Goal: Ask a question

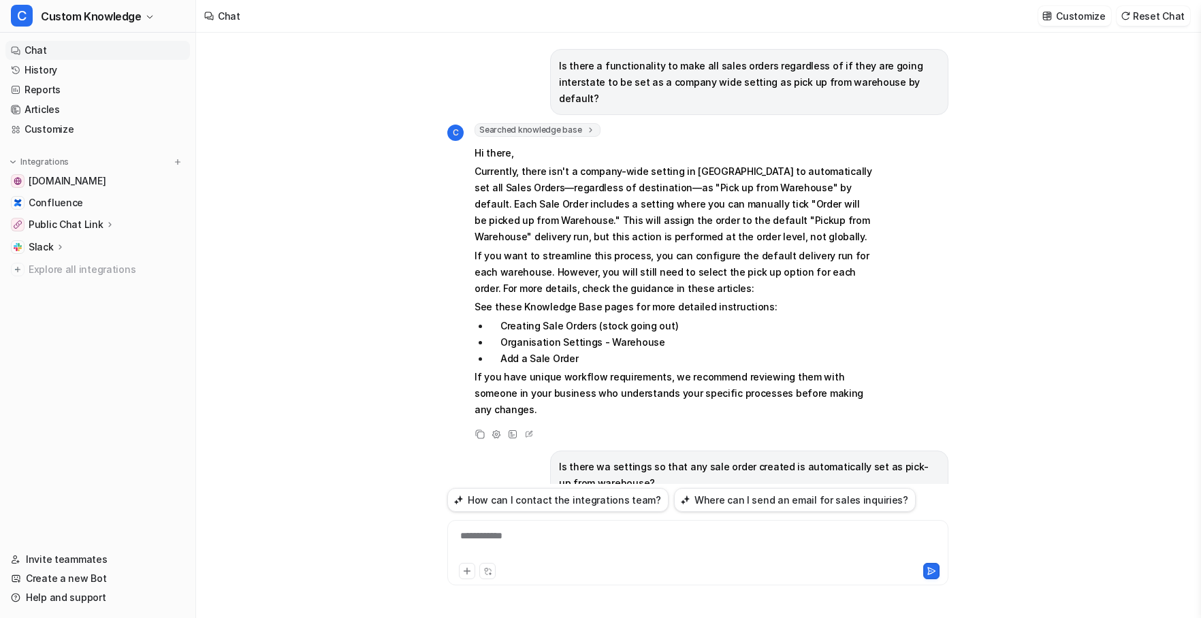
scroll to position [327, 0]
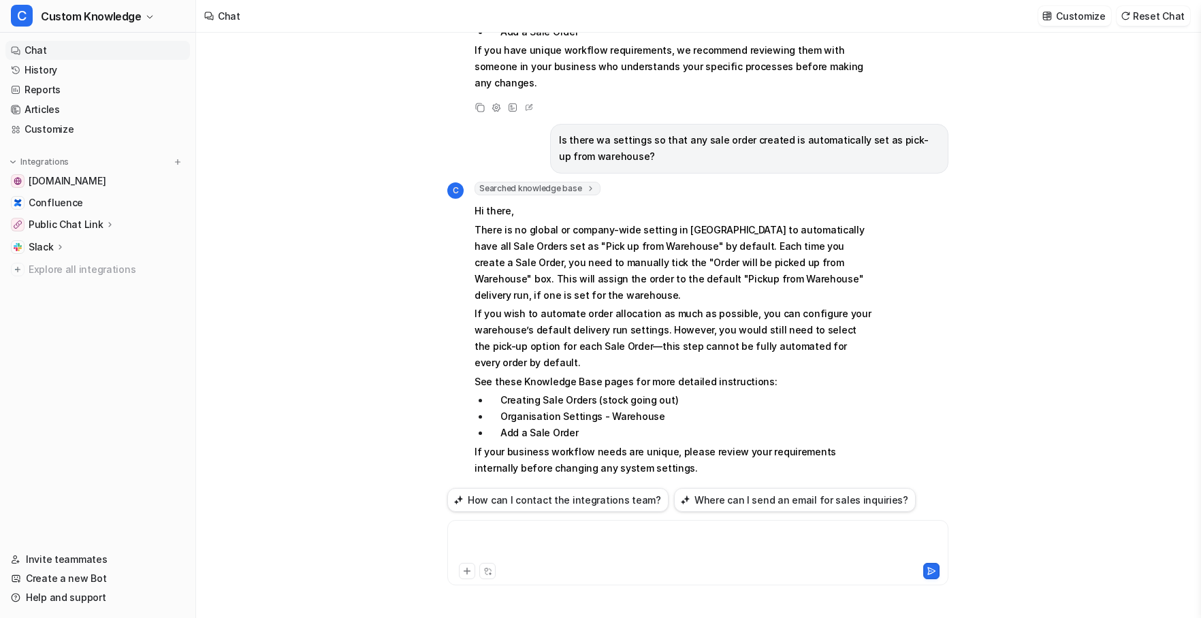
click at [516, 539] on div at bounding box center [698, 544] width 494 height 31
paste div
click at [931, 569] on icon at bounding box center [932, 571] width 10 height 10
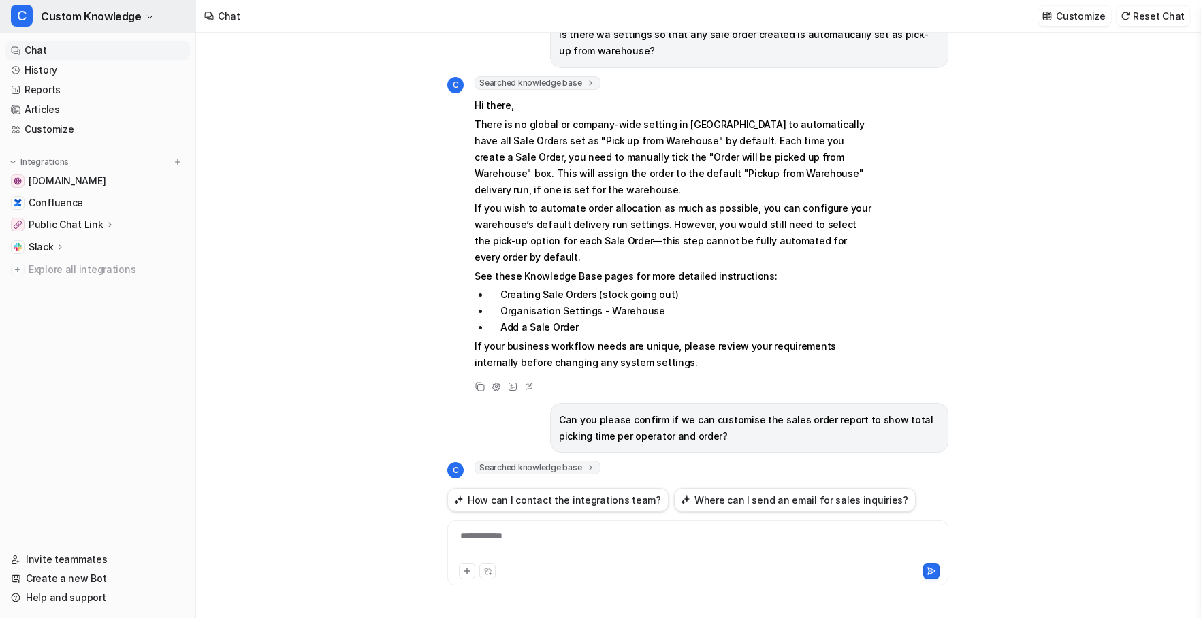
scroll to position [717, 0]
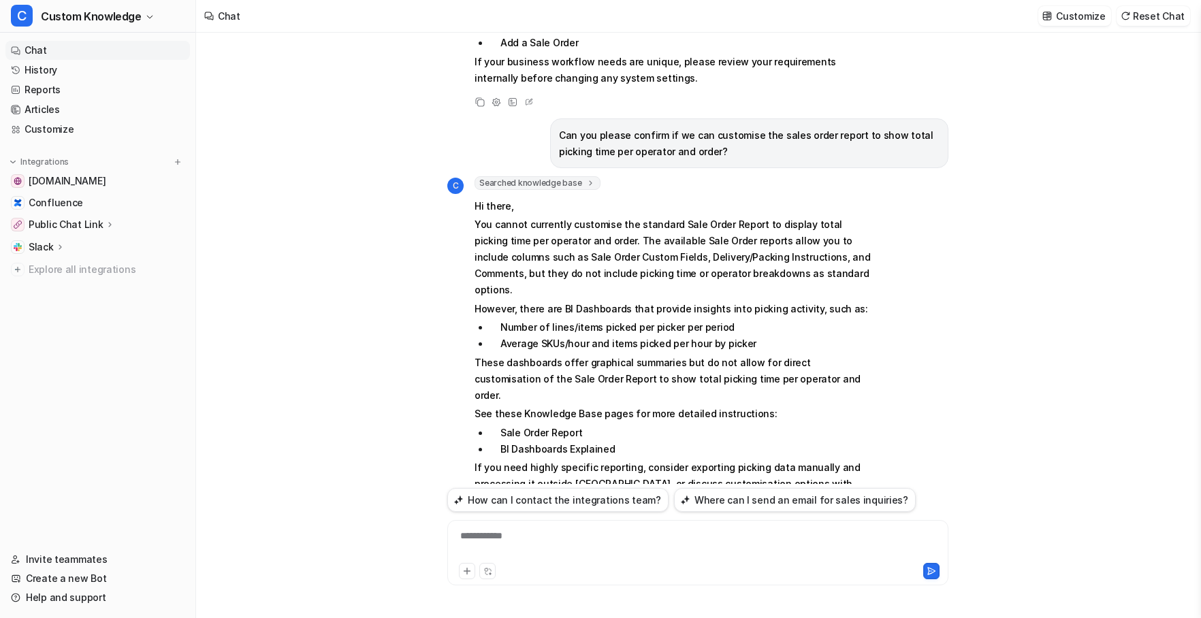
click at [492, 539] on div "**********" at bounding box center [698, 544] width 494 height 31
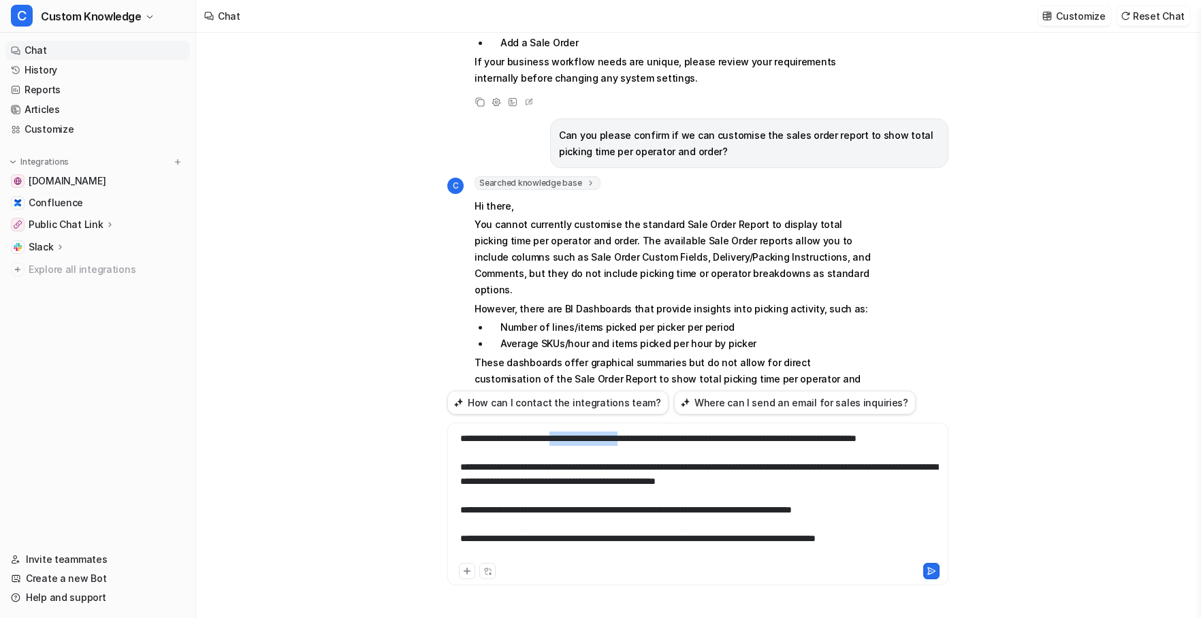
drag, startPoint x: 577, startPoint y: 440, endPoint x: 669, endPoint y: 445, distance: 92.1
click at [669, 445] on div "**********" at bounding box center [698, 496] width 494 height 129
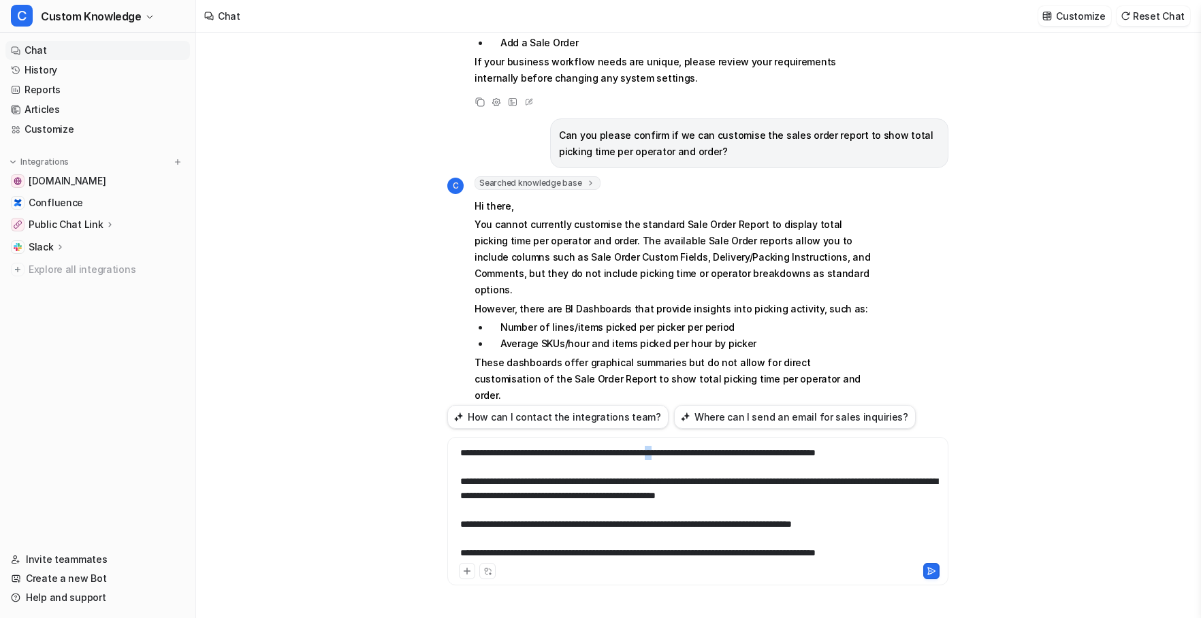
drag, startPoint x: 698, startPoint y: 453, endPoint x: 691, endPoint y: 454, distance: 6.8
click at [691, 454] on div "**********" at bounding box center [698, 503] width 494 height 114
click at [929, 567] on icon at bounding box center [932, 571] width 10 height 10
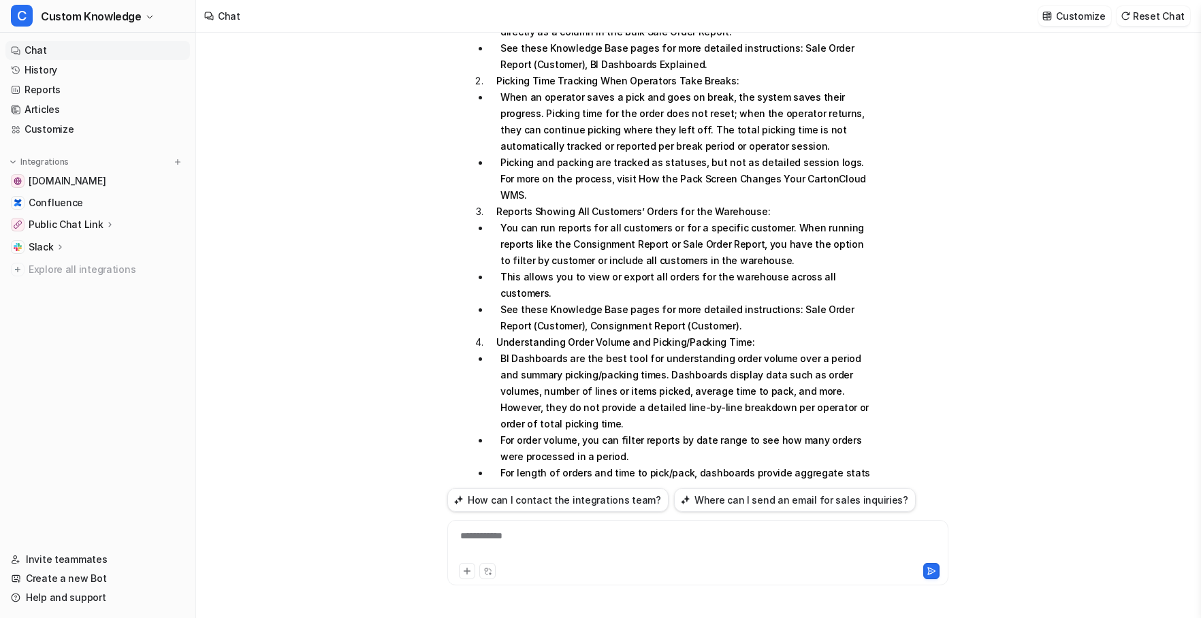
scroll to position [1668, 0]
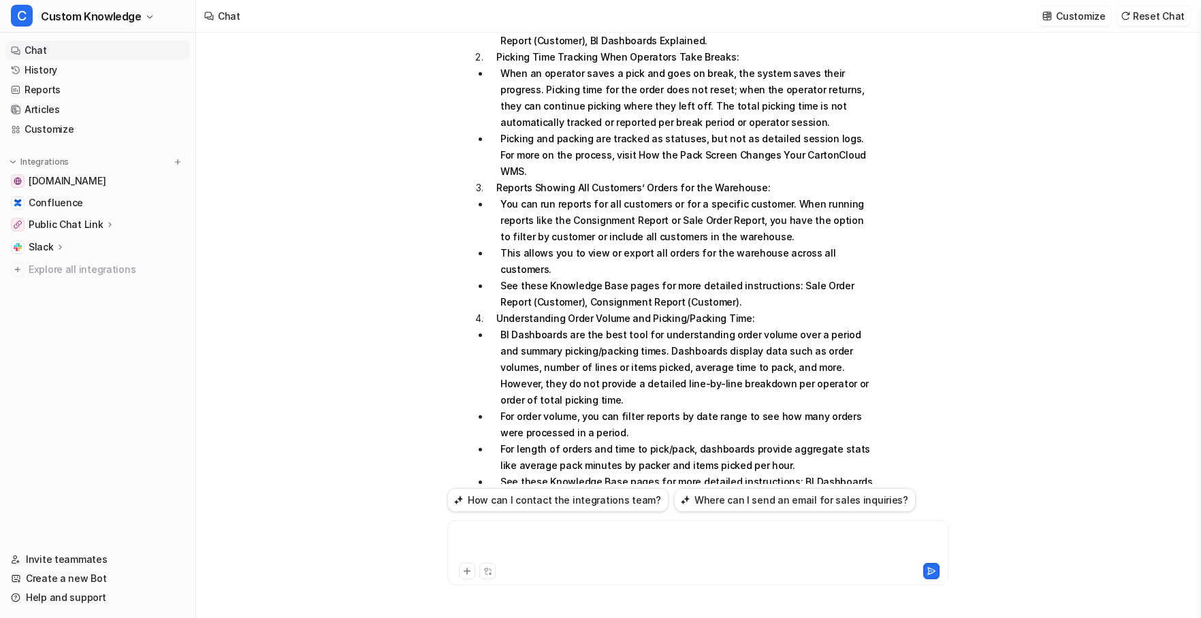
click at [526, 531] on div at bounding box center [698, 544] width 494 height 31
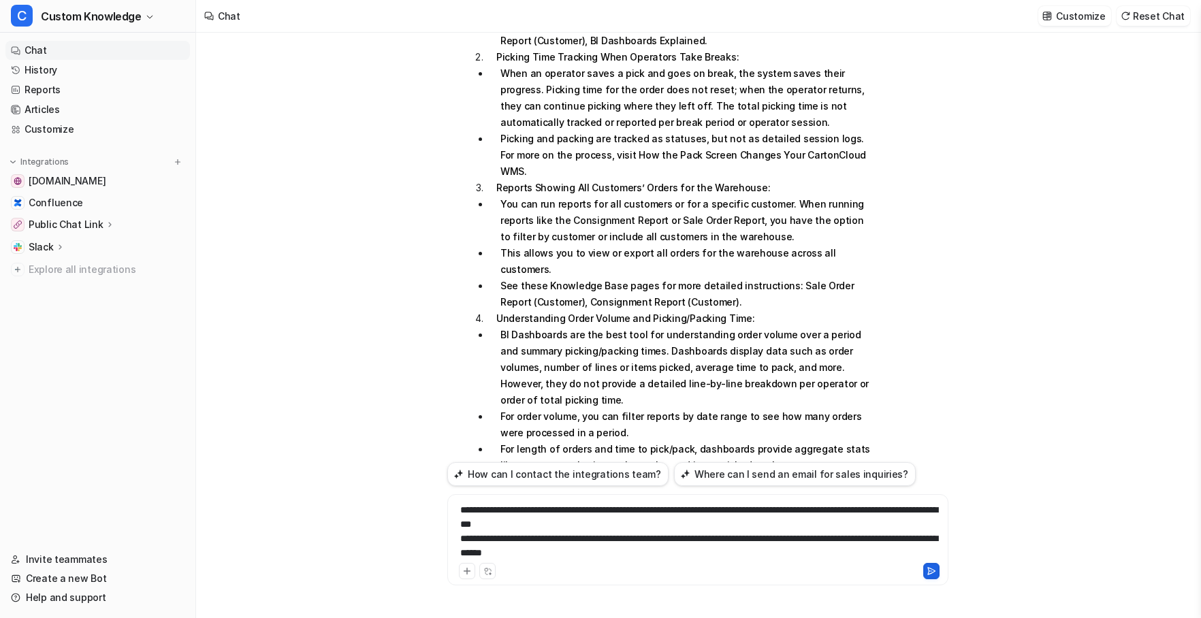
click at [929, 571] on icon at bounding box center [931, 571] width 7 height 7
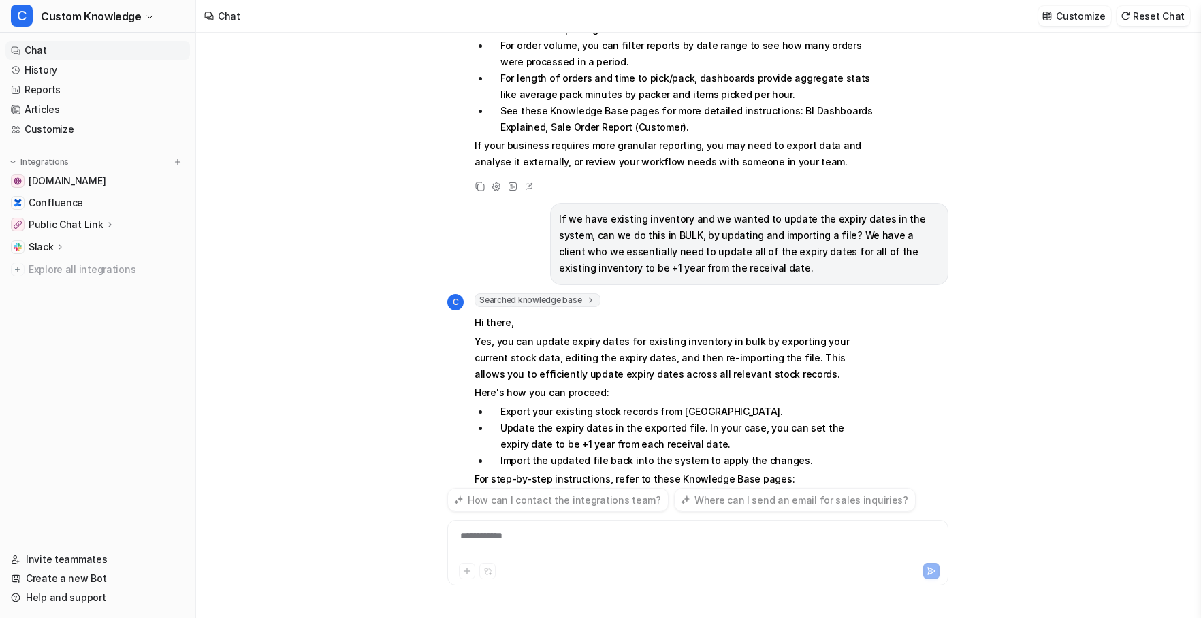
scroll to position [2072, 0]
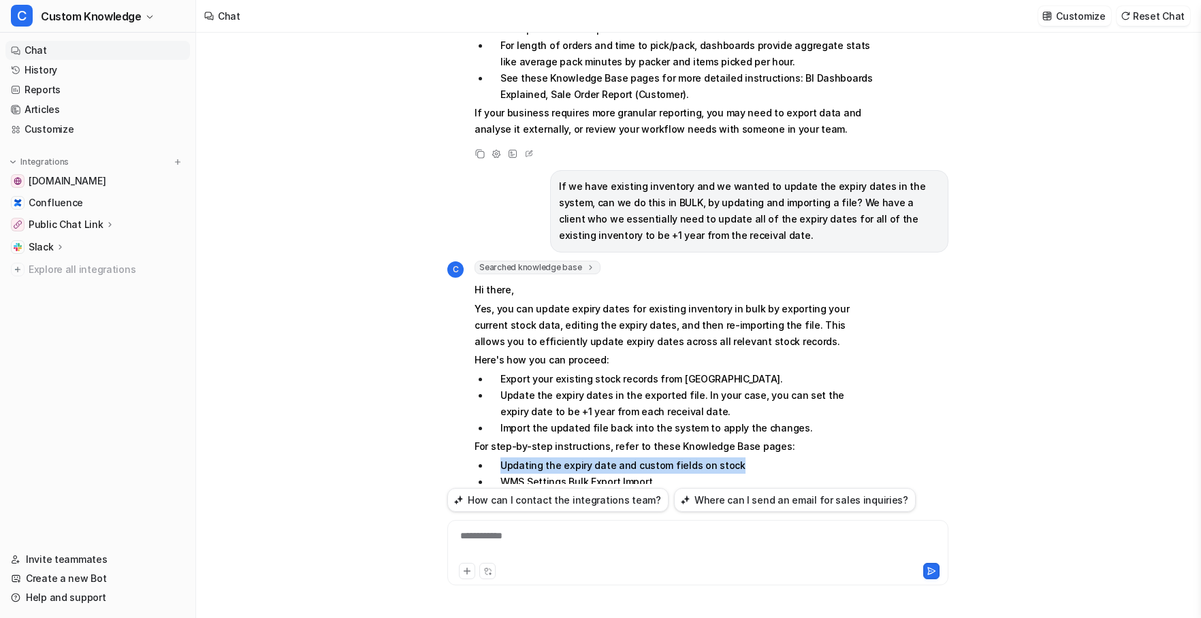
drag, startPoint x: 733, startPoint y: 366, endPoint x: 492, endPoint y: 368, distance: 241.0
click at [492, 458] on li "Updating the expiry date and custom fields on stock" at bounding box center [681, 466] width 383 height 16
copy li "Updating the expiry date and custom fields on stock"
click at [534, 534] on div at bounding box center [698, 544] width 494 height 31
click at [720, 538] on div "**********" at bounding box center [698, 544] width 494 height 31
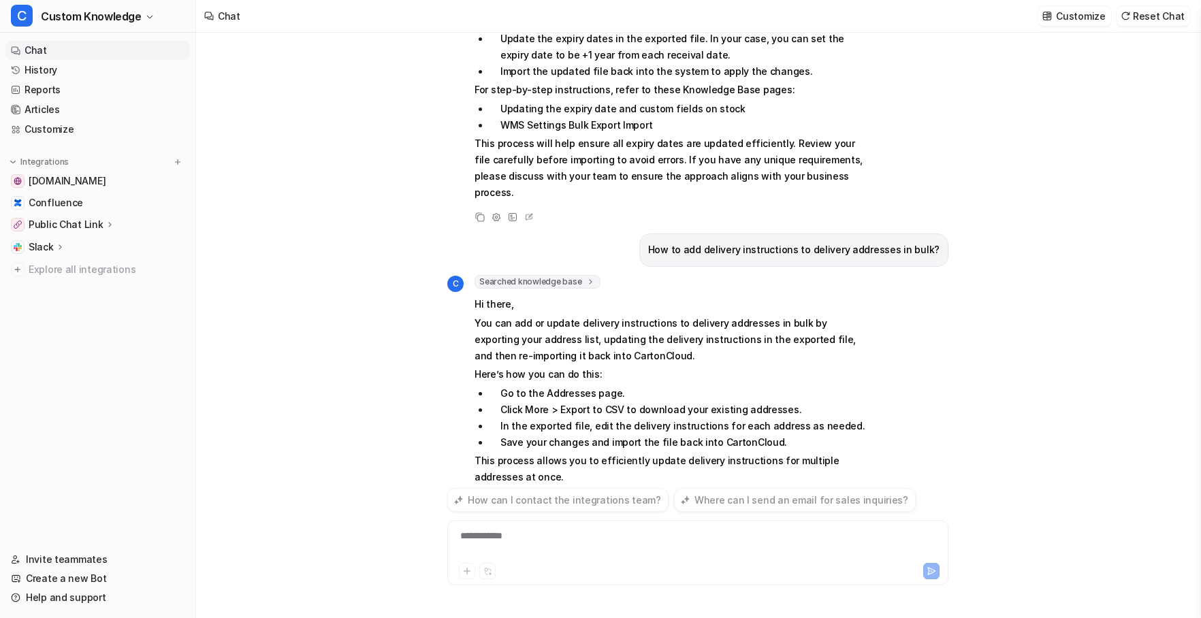
scroll to position [2445, 0]
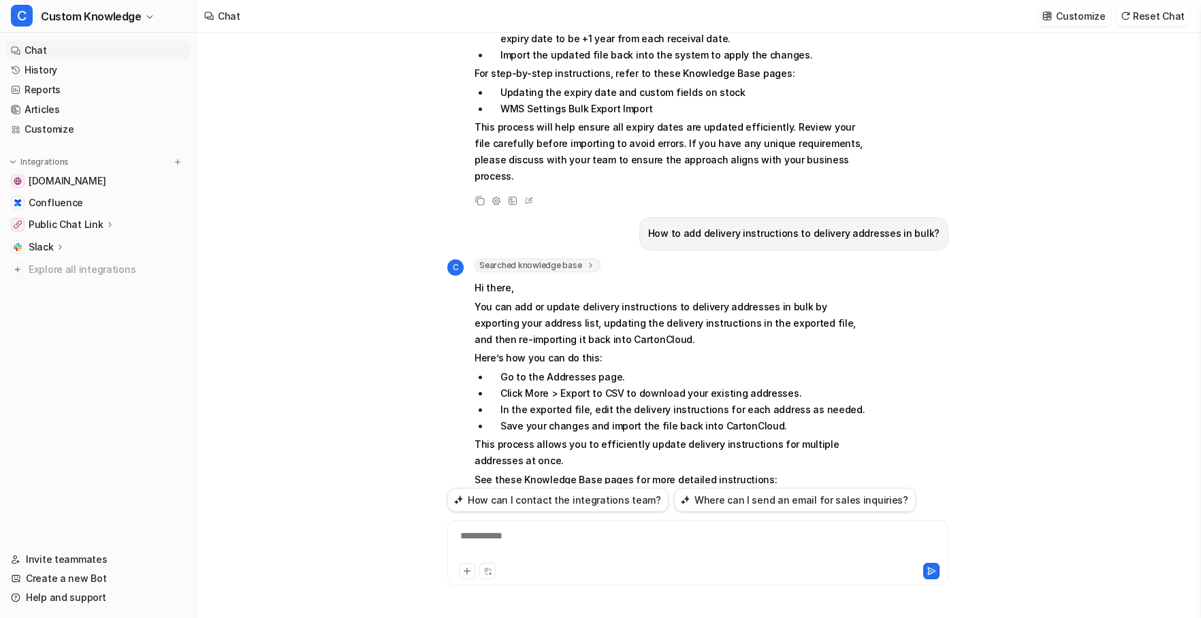
click at [476, 586] on icon at bounding box center [480, 591] width 10 height 10
